Goal: Navigation & Orientation: Find specific page/section

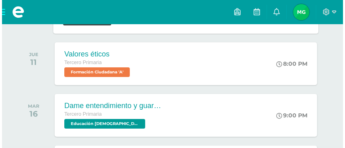
scroll to position [225, 0]
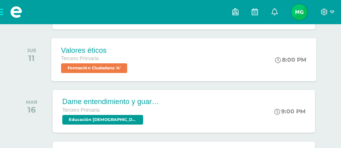
click at [104, 71] on span "Formación Ciudadana 'A'" at bounding box center [94, 69] width 66 height 10
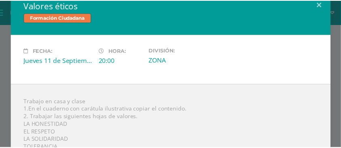
scroll to position [0, 0]
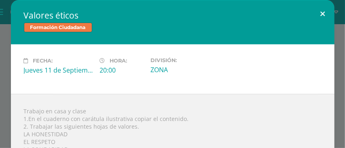
click at [324, 15] on button at bounding box center [323, 14] width 23 height 28
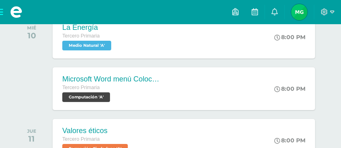
scroll to position [144, 0]
click at [93, 91] on div "Tercero Primaria Computación 'A'" at bounding box center [110, 93] width 98 height 19
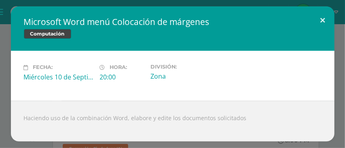
click at [322, 19] on button at bounding box center [323, 20] width 23 height 28
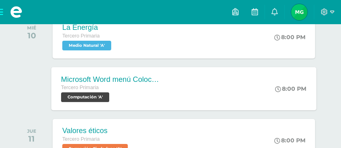
click at [304, 10] on img at bounding box center [299, 12] width 16 height 16
click at [333, 11] on icon at bounding box center [332, 12] width 4 height 3
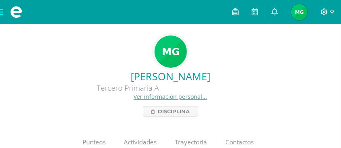
click at [323, 15] on icon at bounding box center [324, 11] width 7 height 7
click at [307, 60] on link "Cerrar sesión" at bounding box center [303, 55] width 64 height 12
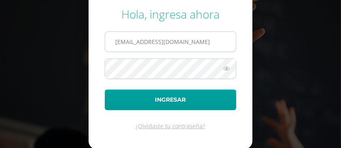
click at [187, 49] on input "2021868@laestrella.edu.gt" at bounding box center [170, 42] width 131 height 20
type input "224@laestrella.edu.gt"
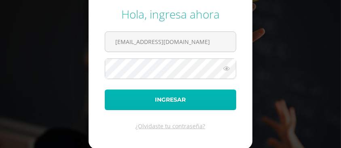
click at [189, 97] on button "Ingresar" at bounding box center [170, 100] width 131 height 21
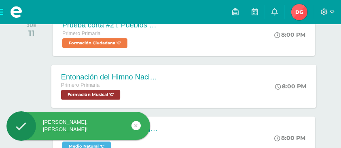
scroll to position [135, 0]
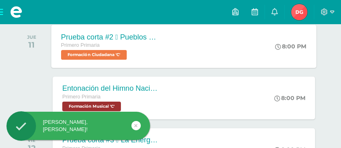
click at [113, 51] on span "Formación Ciudadana 'C'" at bounding box center [94, 55] width 66 height 10
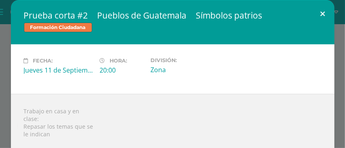
drag, startPoint x: 323, startPoint y: 11, endPoint x: 318, endPoint y: 14, distance: 6.4
click at [323, 11] on button at bounding box center [323, 14] width 23 height 28
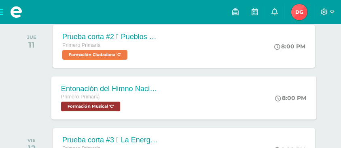
click at [112, 104] on span "Formación Musical 'C'" at bounding box center [90, 107] width 59 height 10
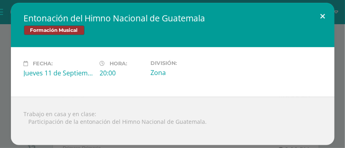
click at [322, 15] on button at bounding box center [323, 17] width 23 height 28
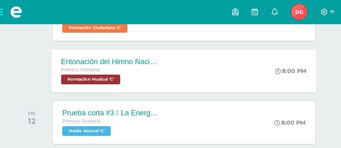
scroll to position [189, 0]
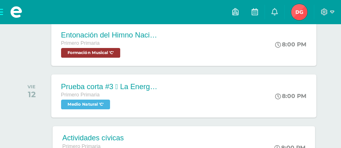
click at [110, 108] on span "Medio Natural 'C'" at bounding box center [85, 105] width 49 height 10
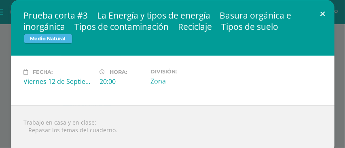
click at [320, 13] on button at bounding box center [323, 14] width 23 height 28
